Goal: Transaction & Acquisition: Purchase product/service

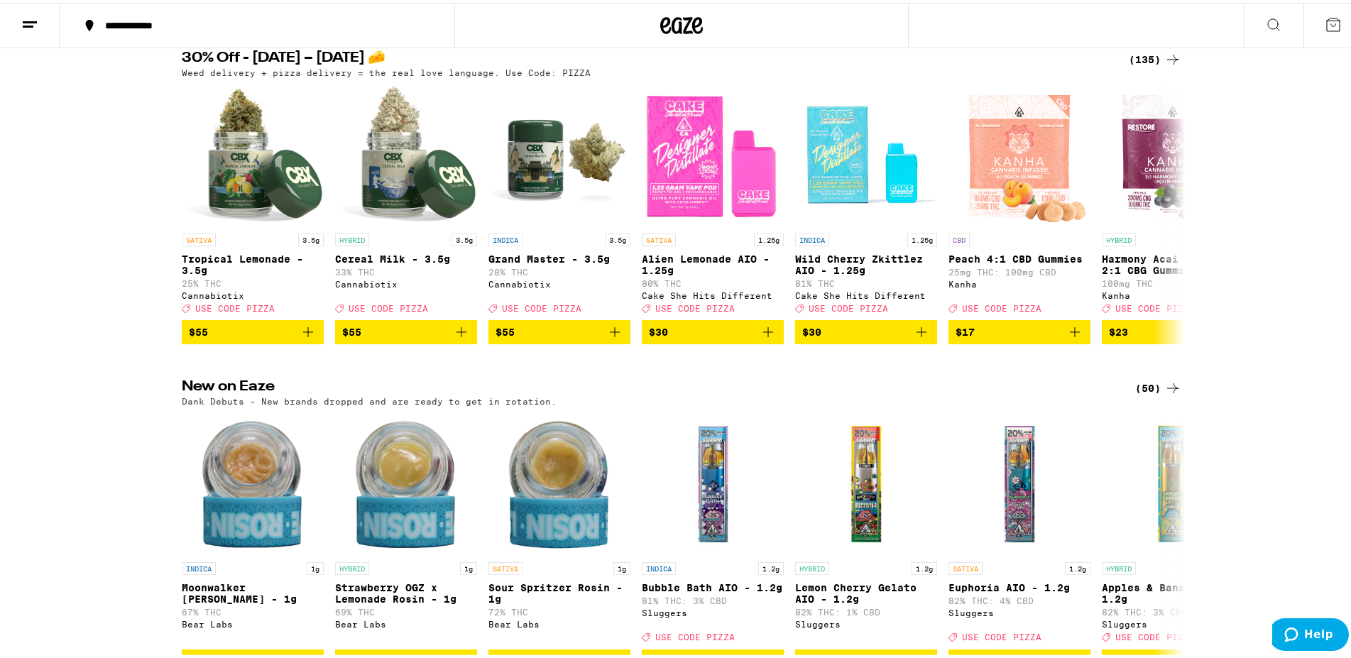
scroll to position [72, 0]
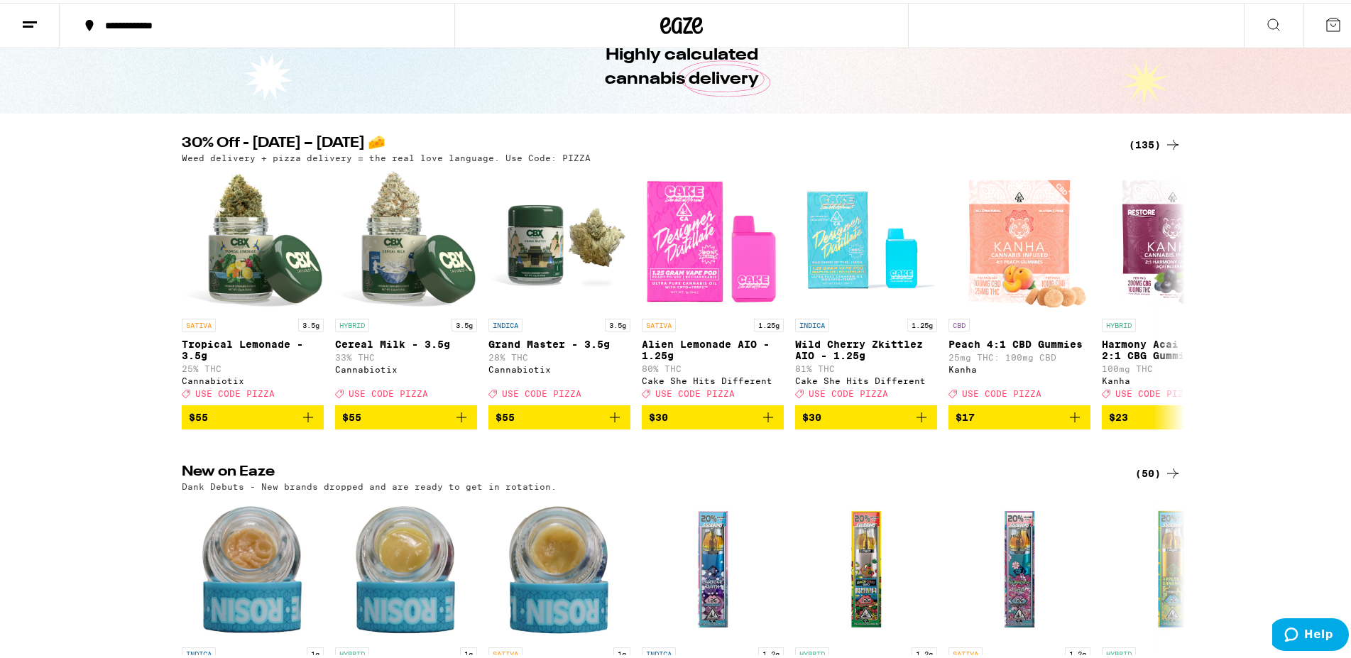
click at [24, 16] on icon at bounding box center [29, 21] width 17 height 17
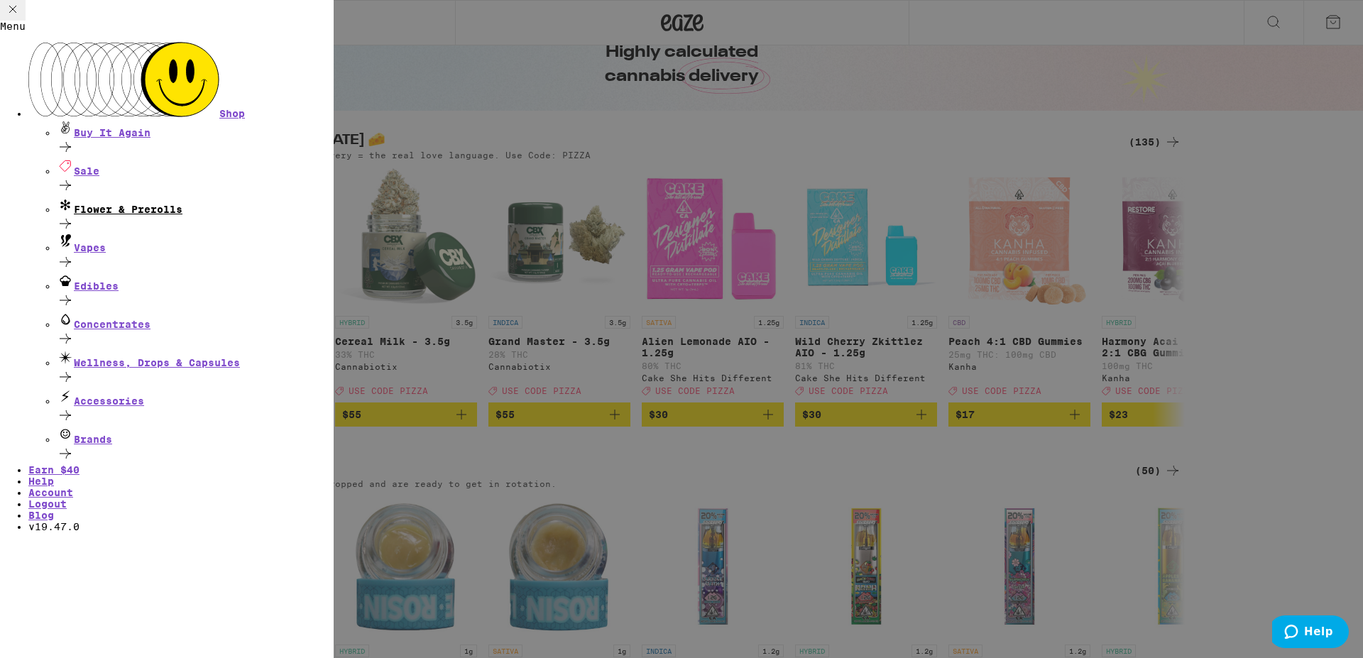
click at [71, 219] on icon at bounding box center [65, 224] width 11 height 10
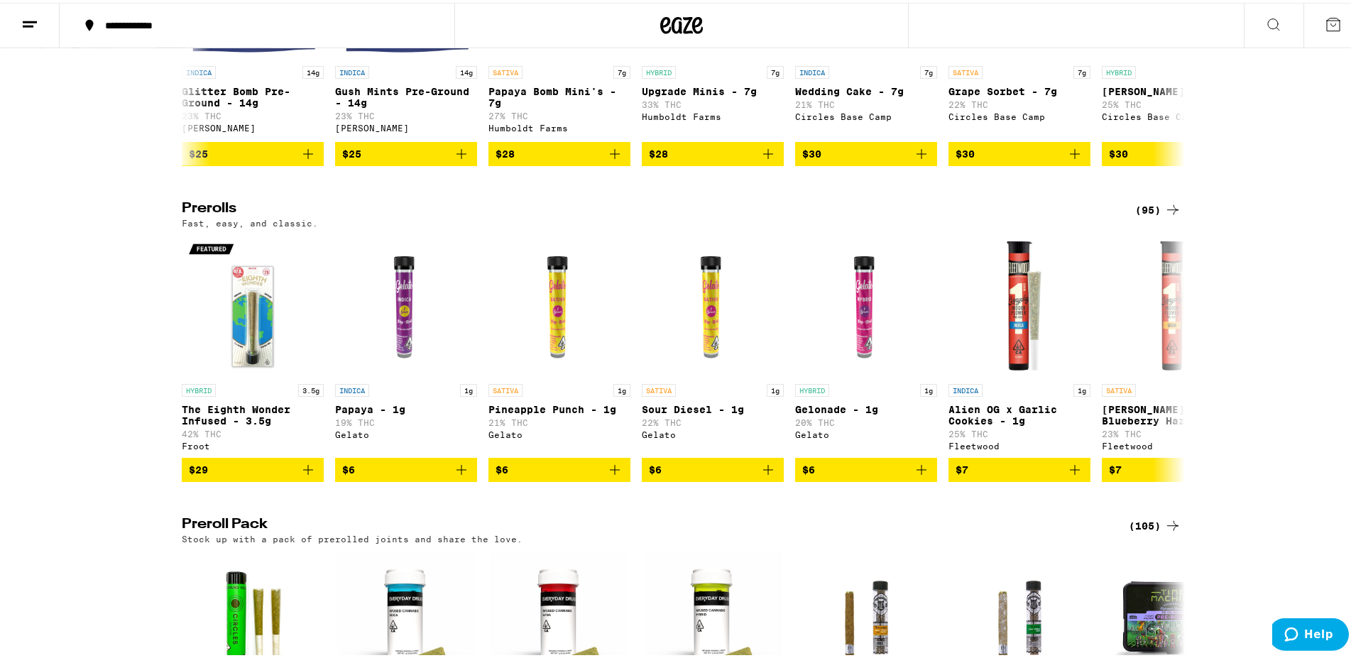
scroll to position [869, 0]
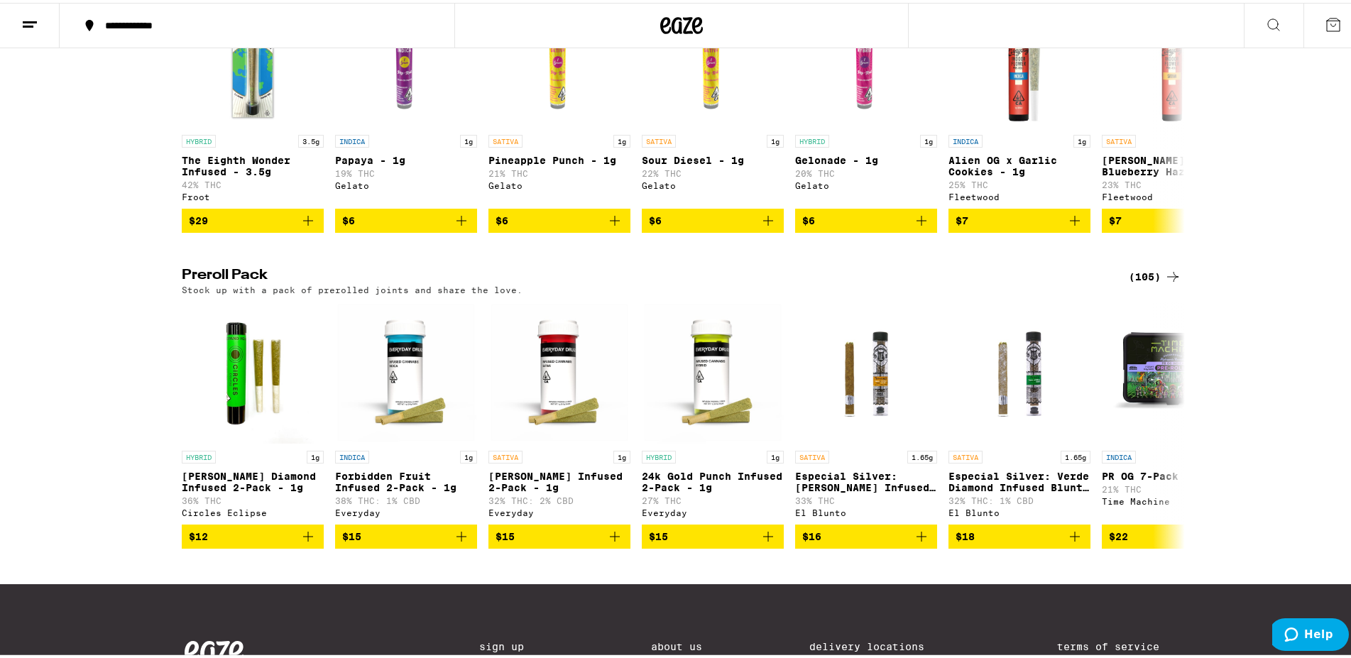
click at [1136, 282] on div "(105)" at bounding box center [1154, 273] width 53 height 17
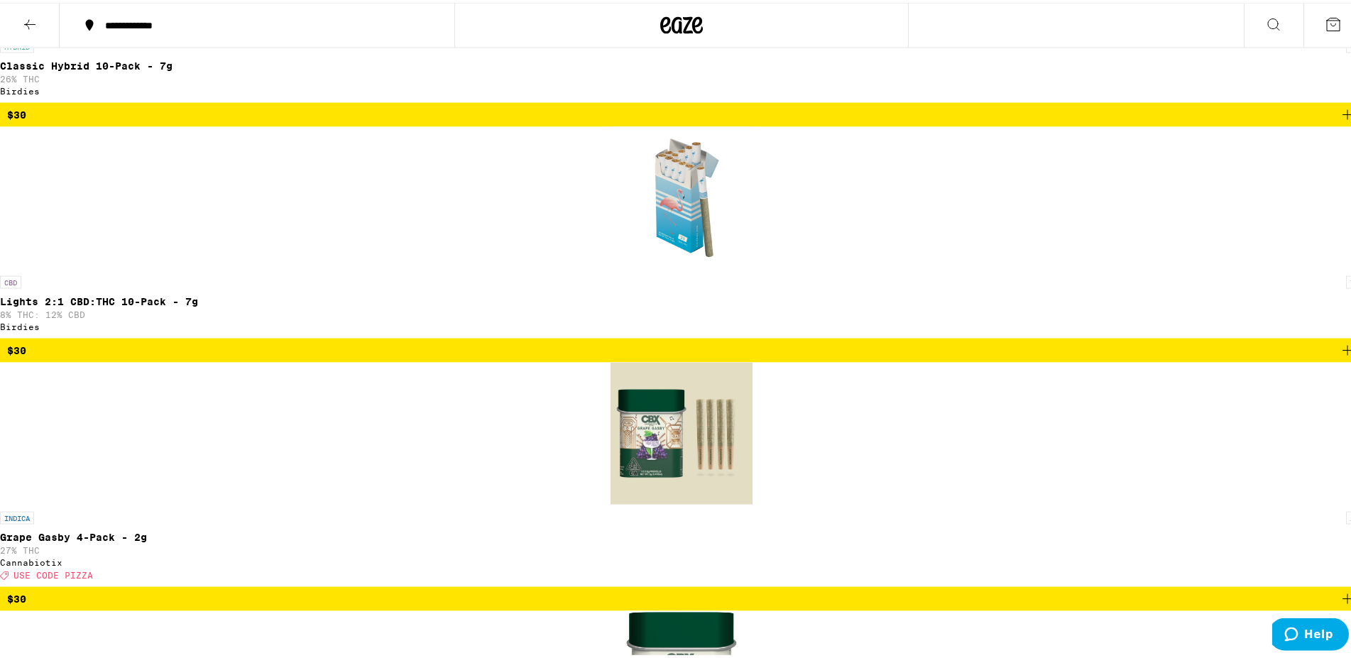
scroll to position [3764, 0]
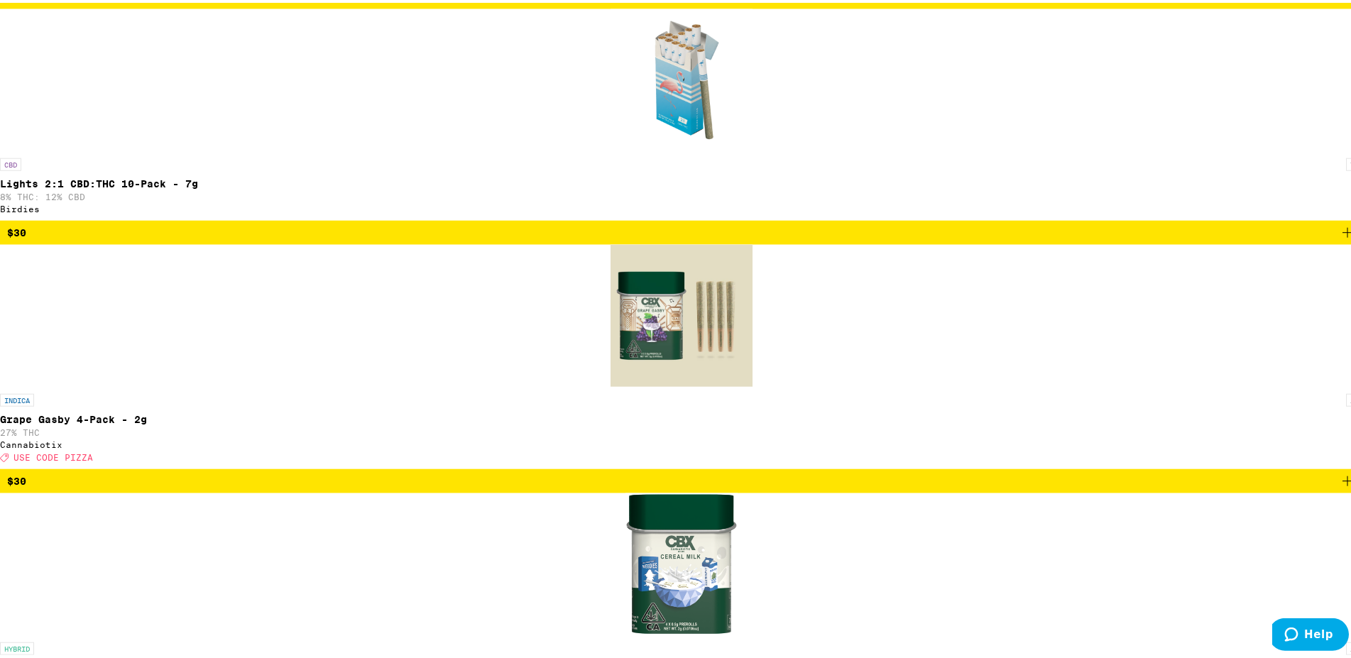
scroll to position [3882, 0]
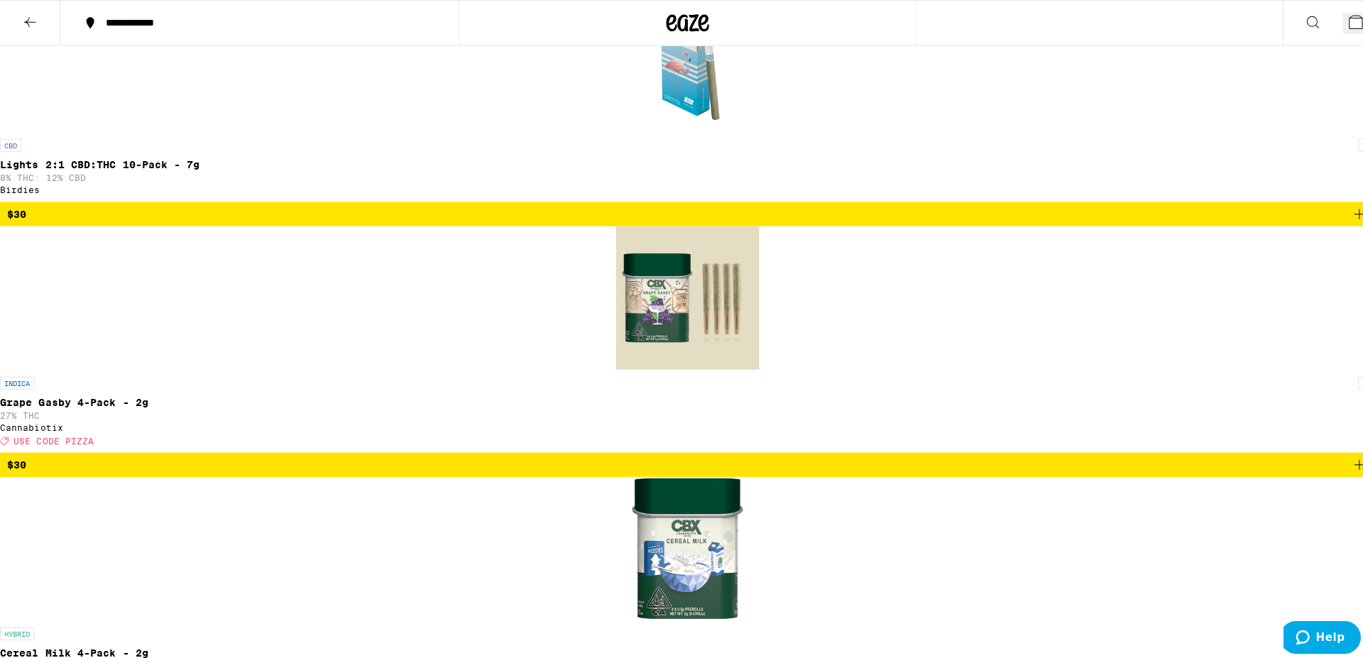
scroll to position [3837, 0]
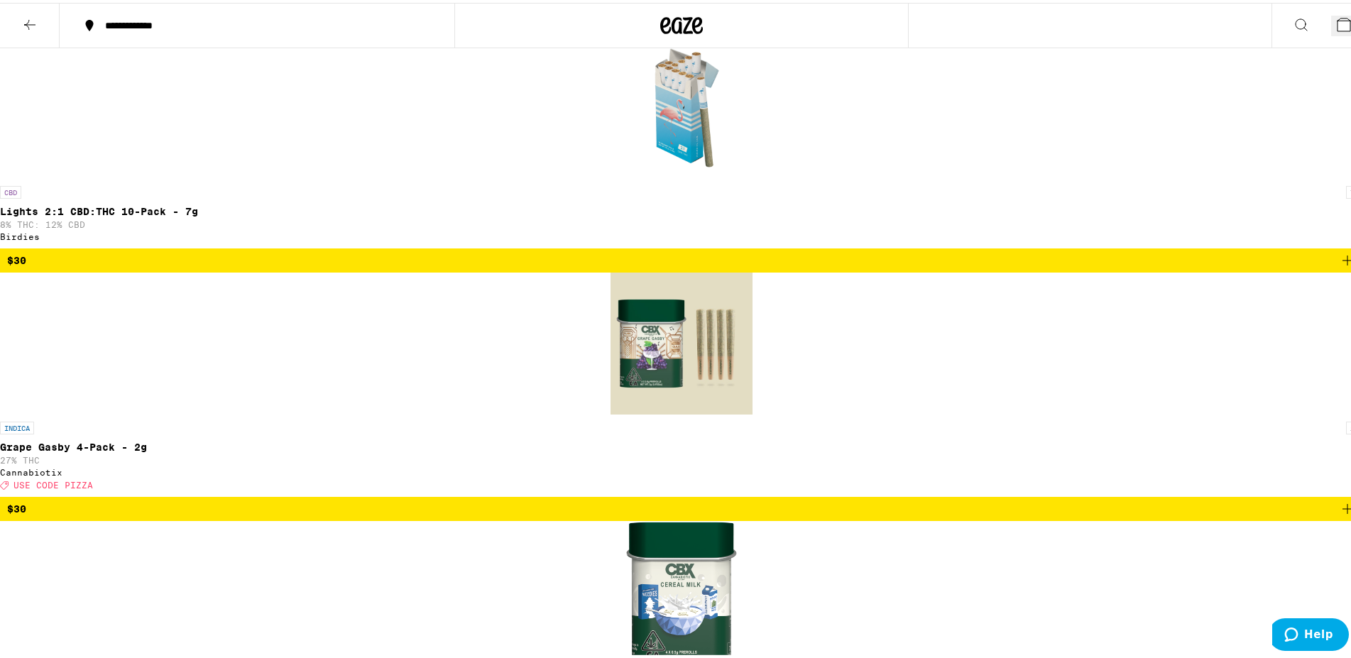
click at [1335, 23] on icon at bounding box center [1343, 21] width 17 height 17
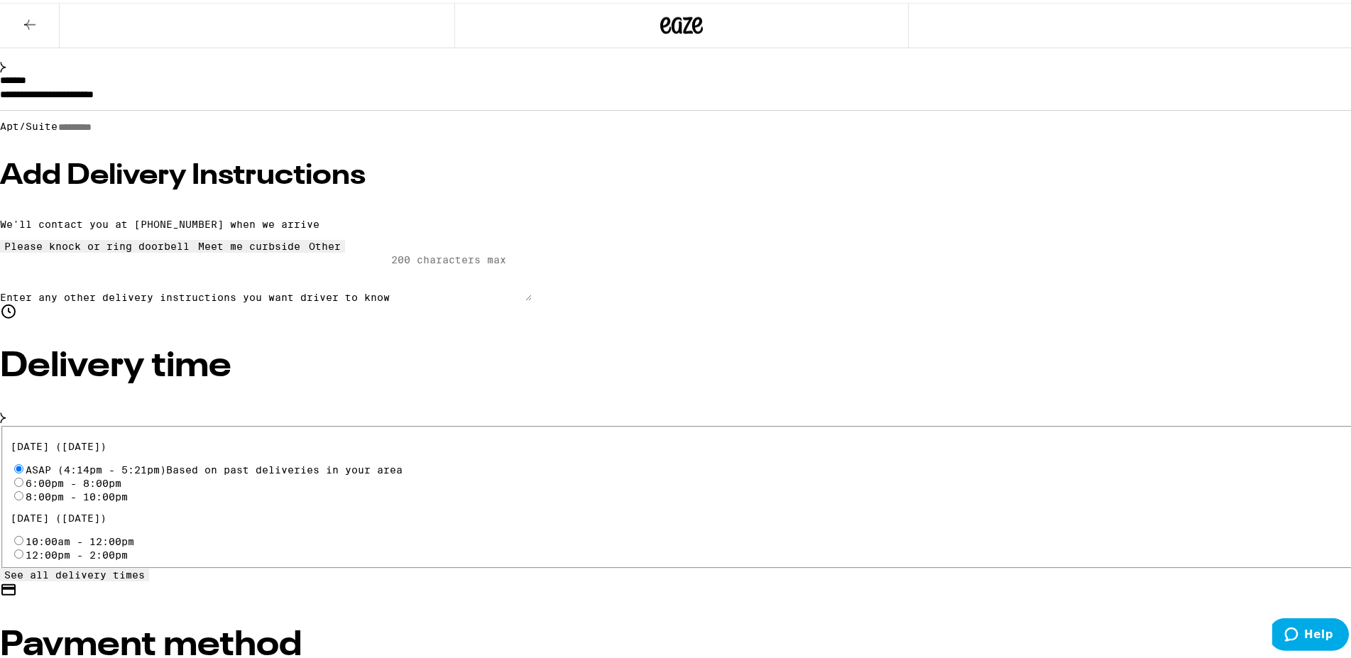
scroll to position [217, 0]
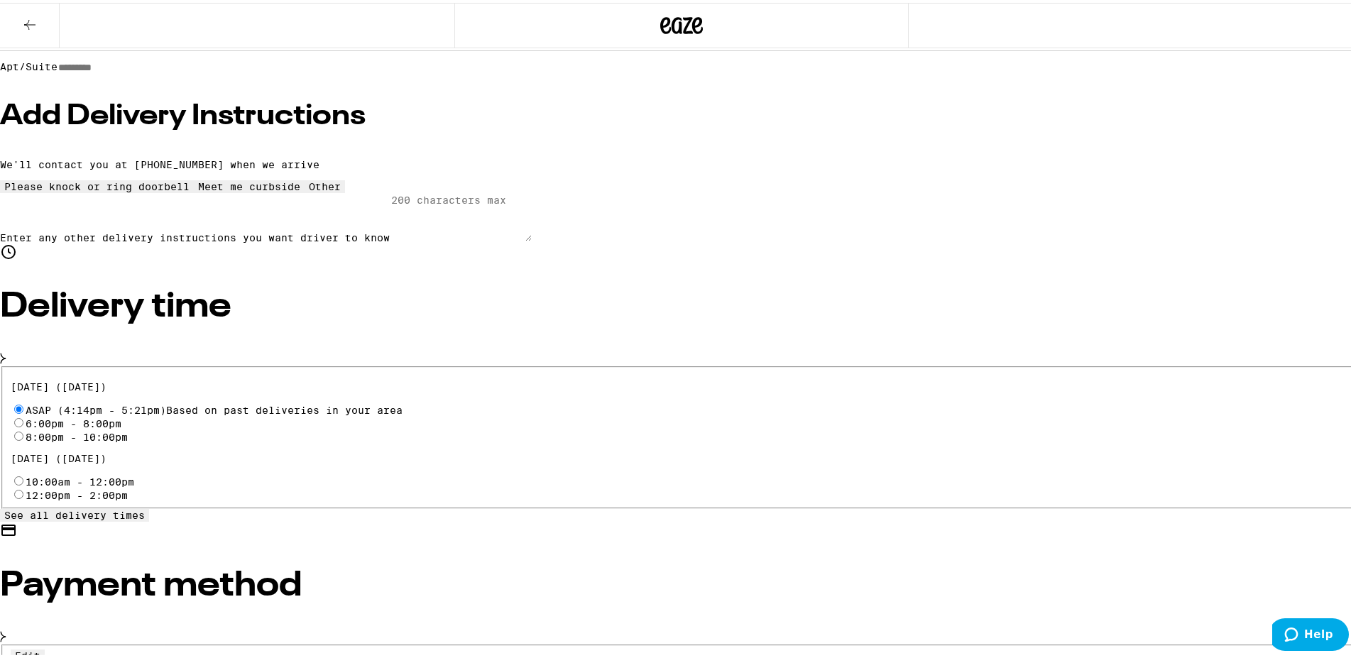
radio input "true"
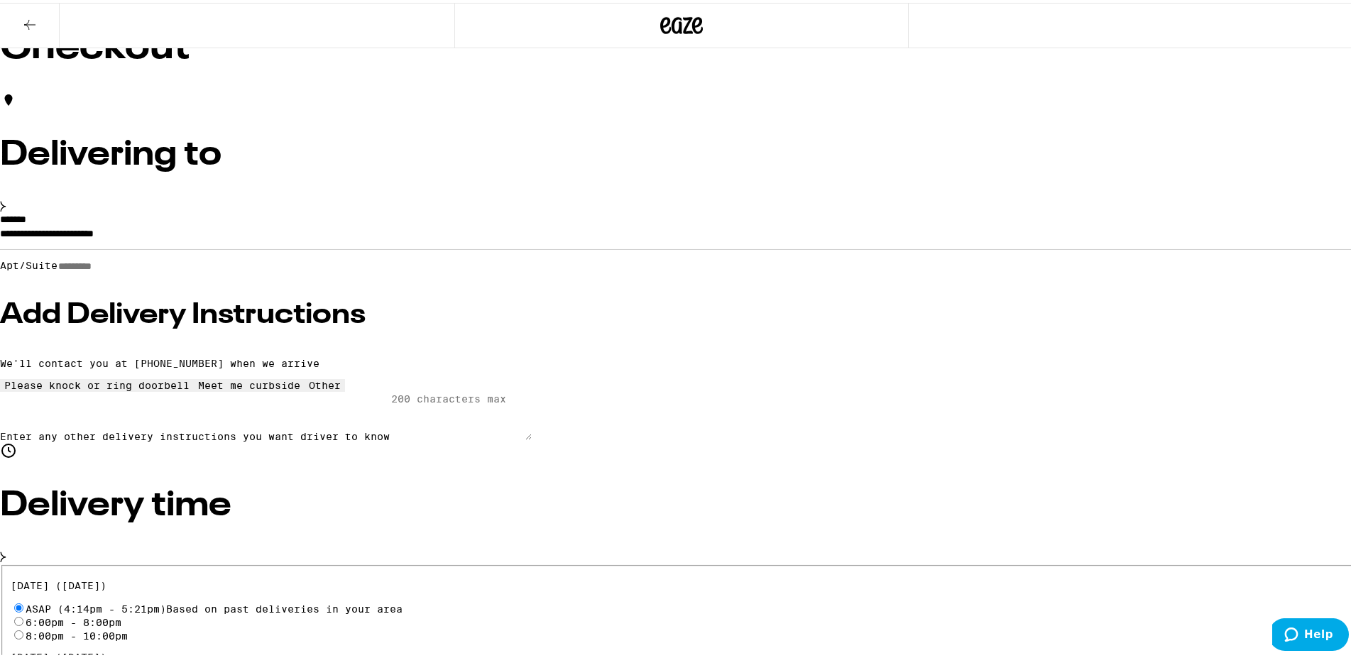
scroll to position [0, 0]
